Goal: Task Accomplishment & Management: Manage account settings

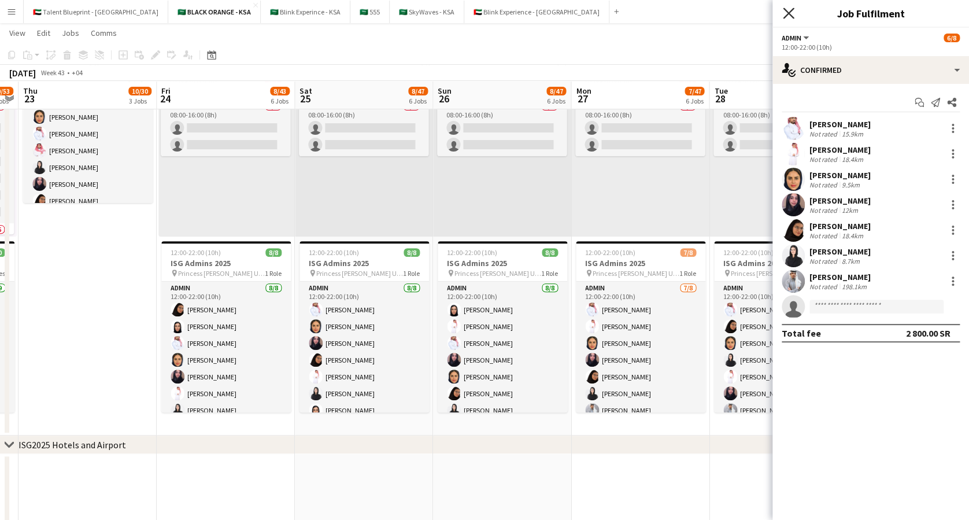
click at [788, 14] on icon at bounding box center [788, 13] width 11 height 11
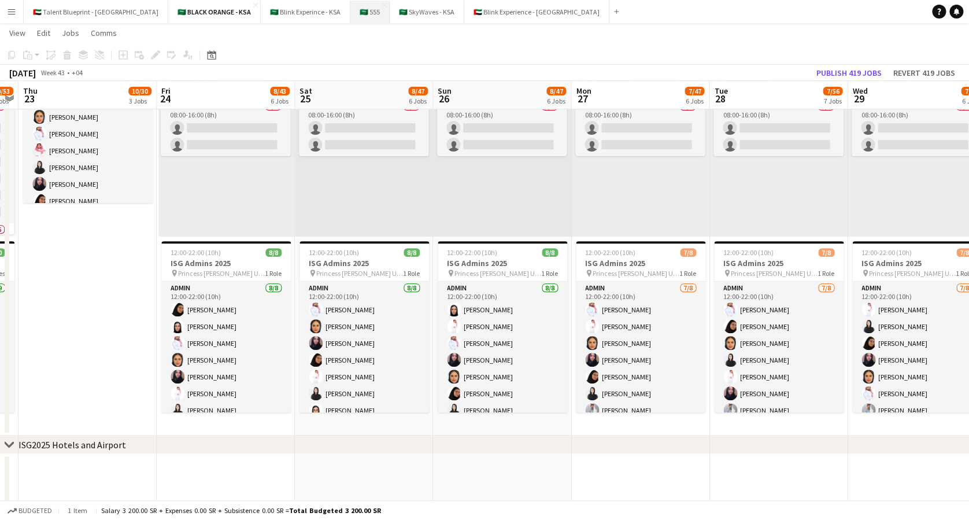
click at [351, 9] on button "🇸🇦 555 Close" at bounding box center [370, 12] width 39 height 23
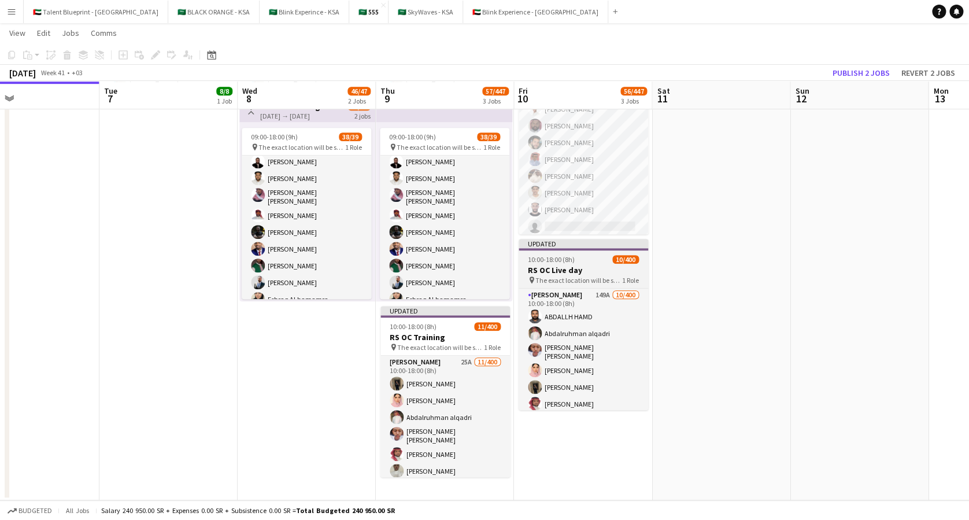
click at [556, 272] on h3 "RS OC Live day" at bounding box center [584, 270] width 130 height 10
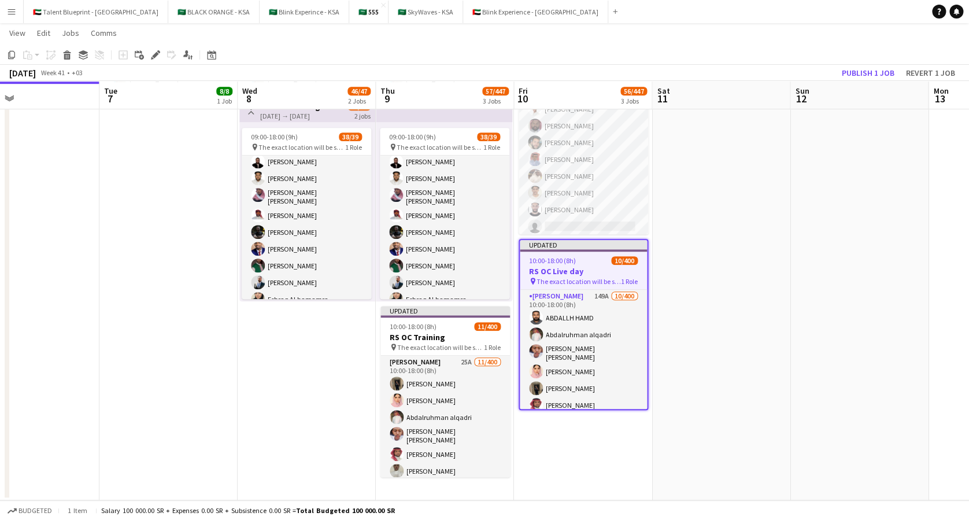
click at [693, 288] on app-date-cell at bounding box center [721, 192] width 138 height 618
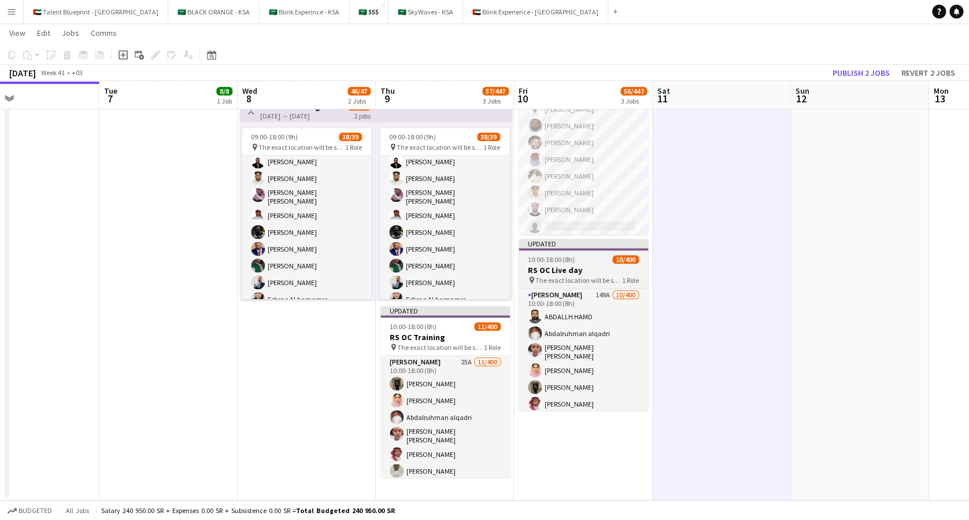
click at [587, 278] on span "The exact location will be shared later" at bounding box center [579, 280] width 87 height 9
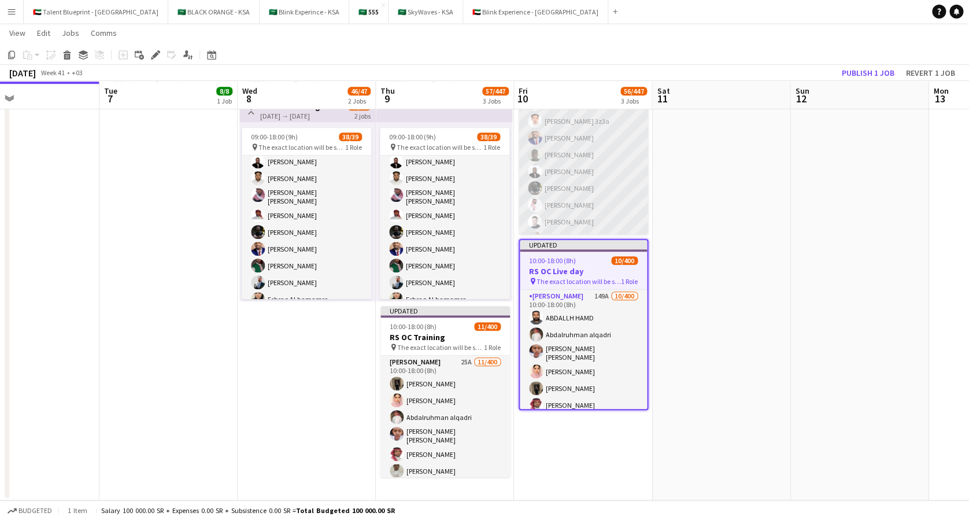
scroll to position [138, 0]
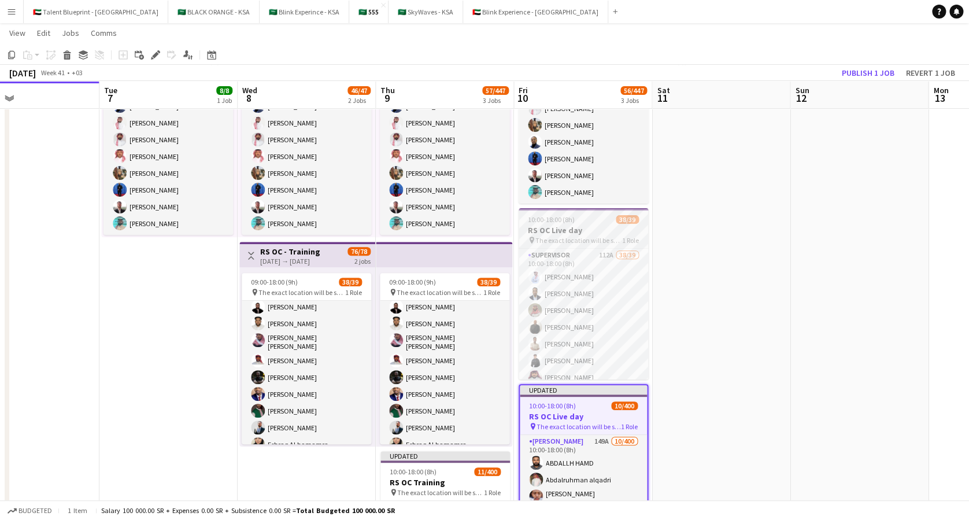
click at [583, 227] on h3 "RS OC Live day" at bounding box center [584, 230] width 130 height 10
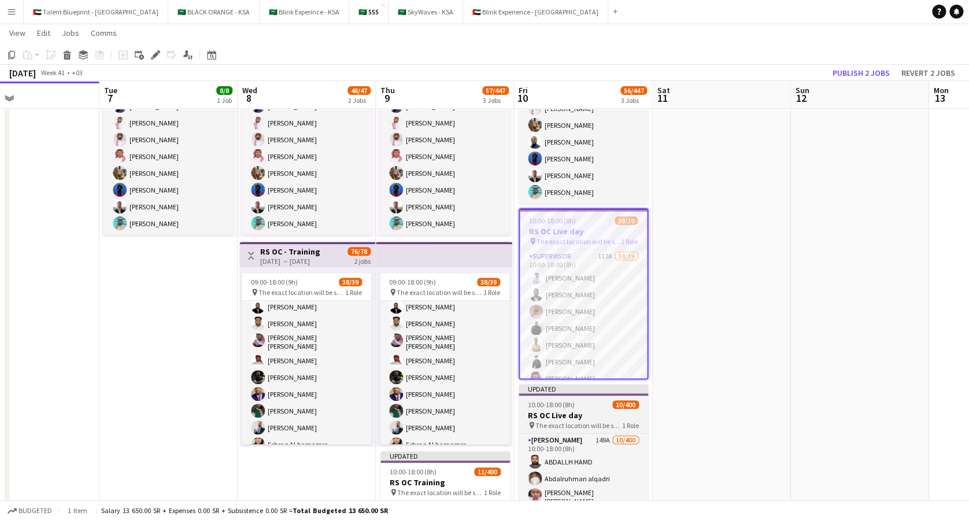
click at [559, 408] on span "10:00-18:00 (8h)" at bounding box center [551, 404] width 47 height 9
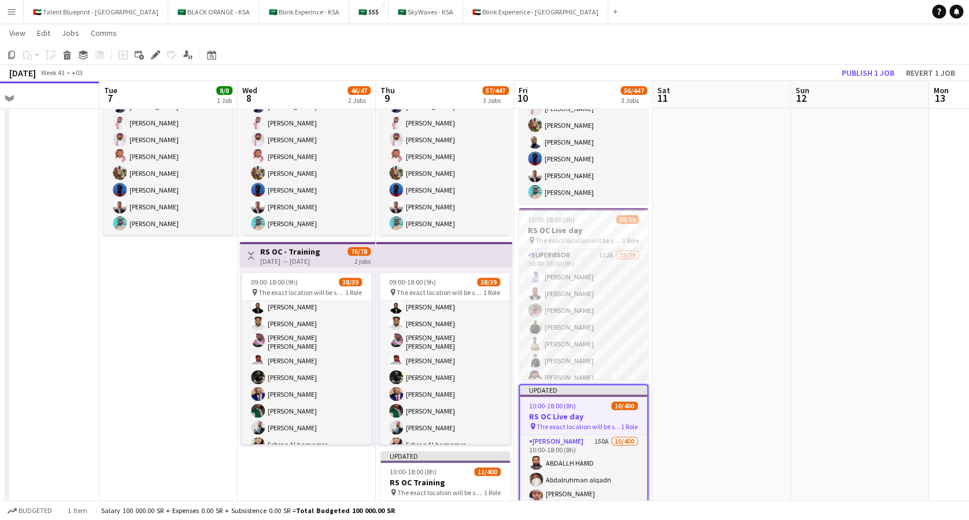
click at [563, 399] on app-job-card "Updated 10:00-18:00 (8h) 10/400 RS OC Live day pin The exact location will be s…" at bounding box center [584, 469] width 130 height 171
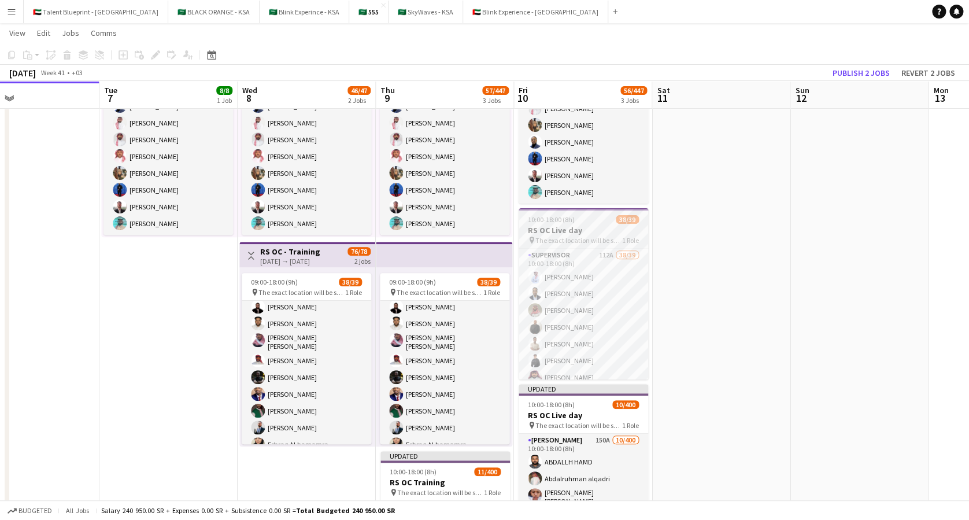
click at [572, 231] on h3 "RS OC Live day" at bounding box center [584, 230] width 130 height 10
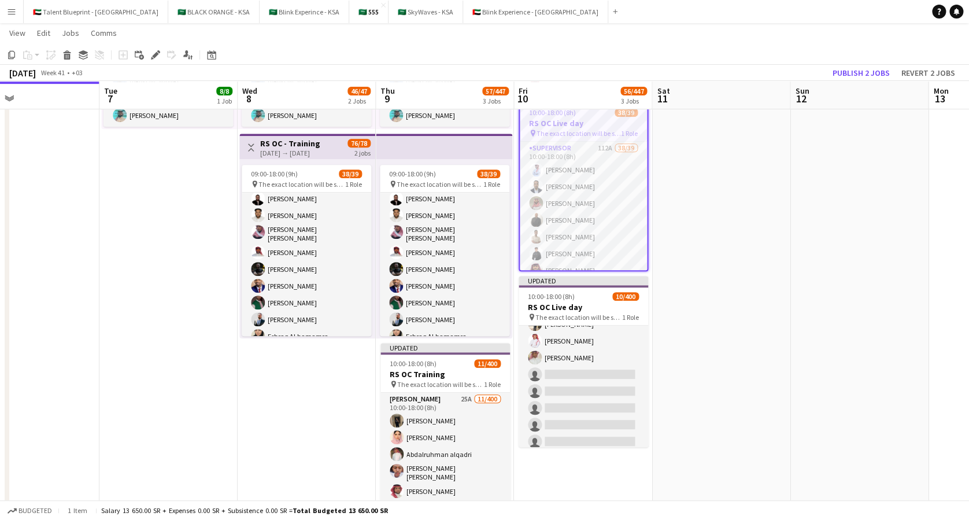
scroll to position [150, 0]
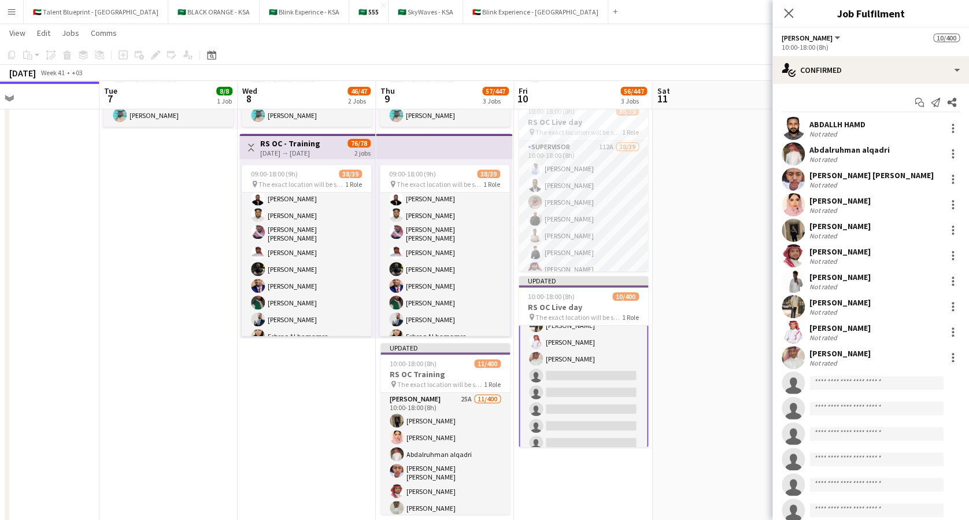
scroll to position [152, 0]
click at [787, 9] on icon "Close pop-in" at bounding box center [788, 13] width 11 height 11
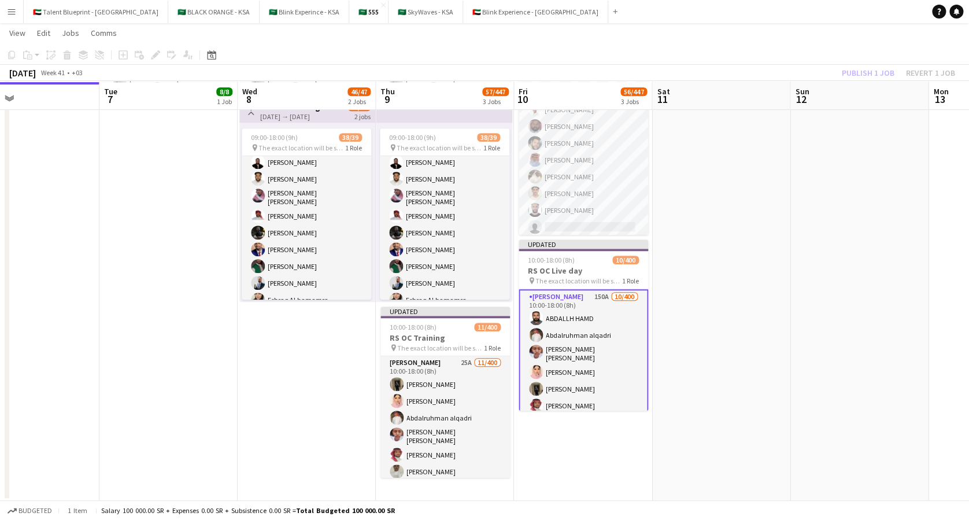
scroll to position [247, 0]
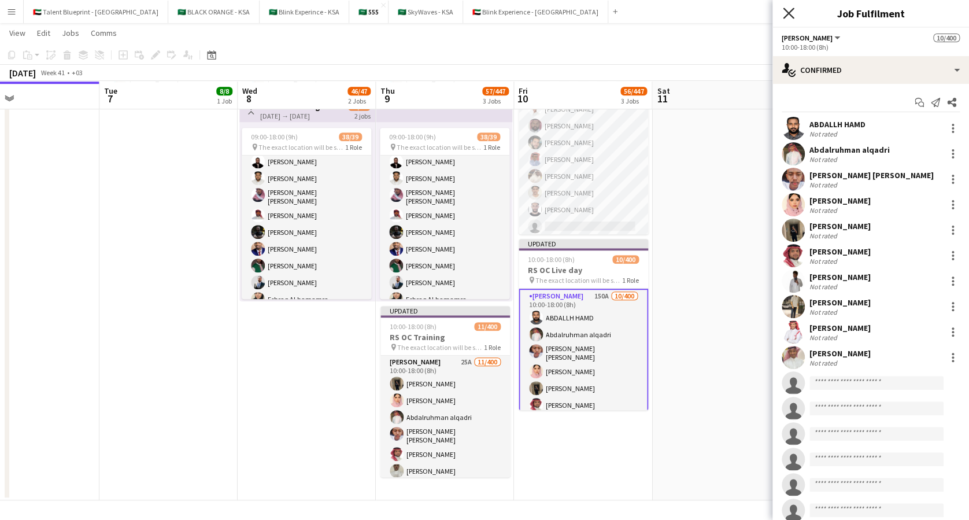
click at [787, 9] on icon "Close pop-in" at bounding box center [788, 13] width 11 height 11
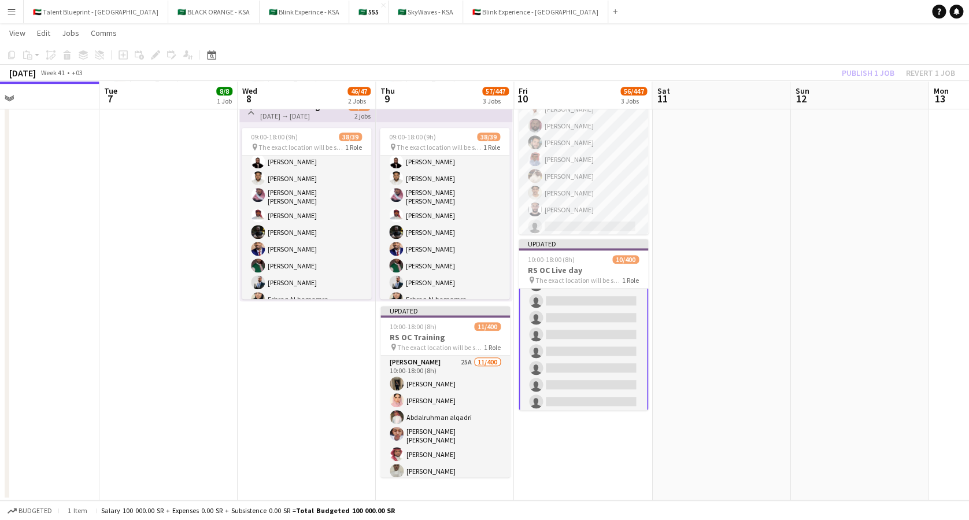
scroll to position [1329, 0]
